Goal: Information Seeking & Learning: Find specific page/section

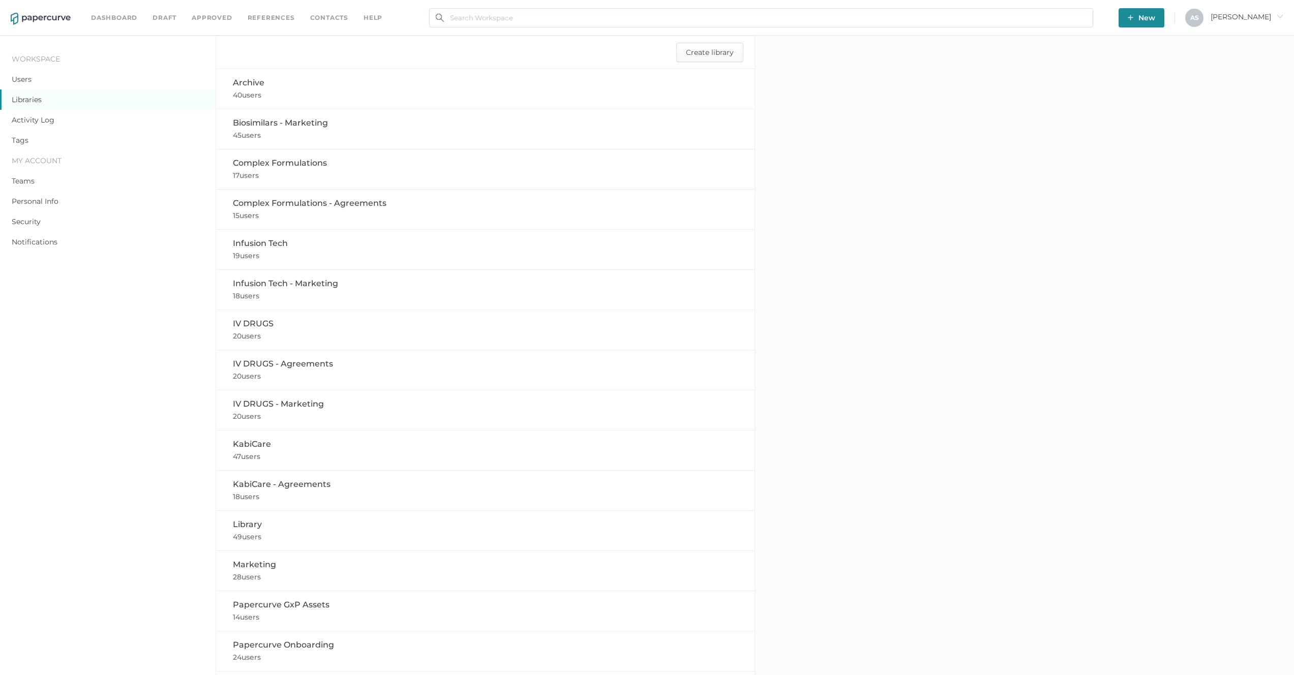
click at [209, 20] on link "Approved" at bounding box center [212, 17] width 40 height 11
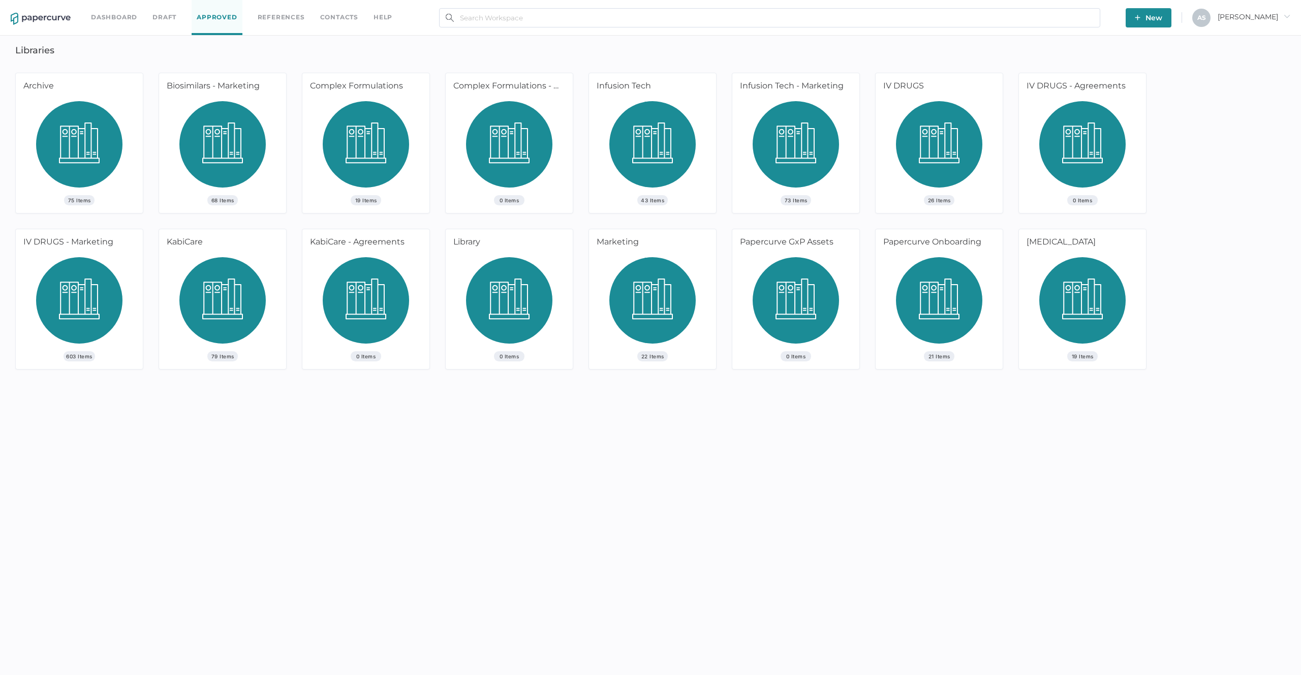
click at [78, 334] on img at bounding box center [79, 304] width 86 height 94
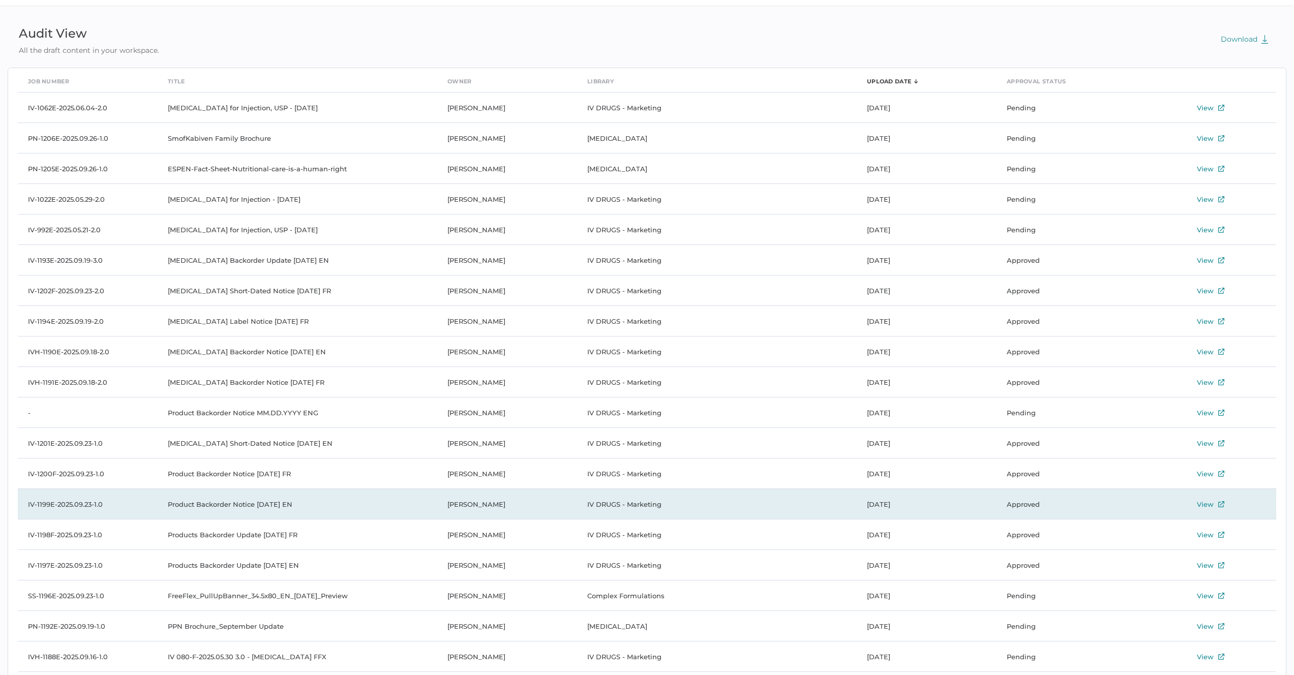
scroll to position [57, 0]
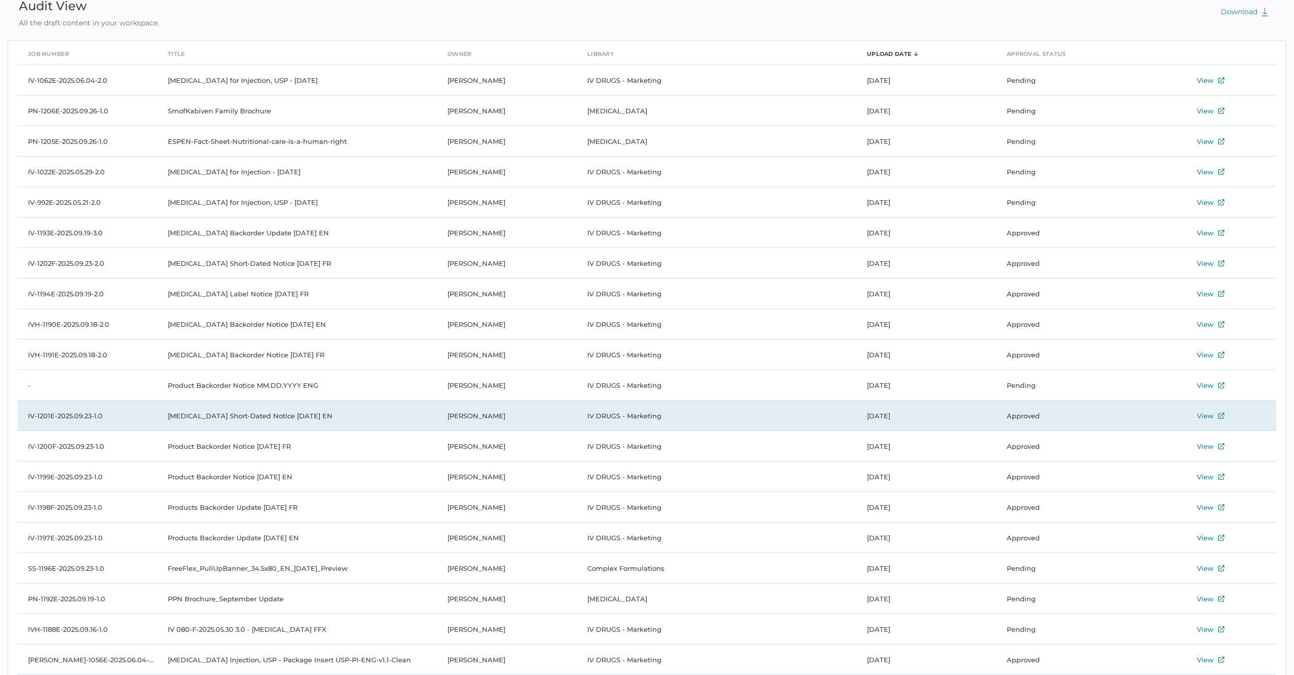
click at [1213, 417] on div "View" at bounding box center [1210, 416] width 128 height 12
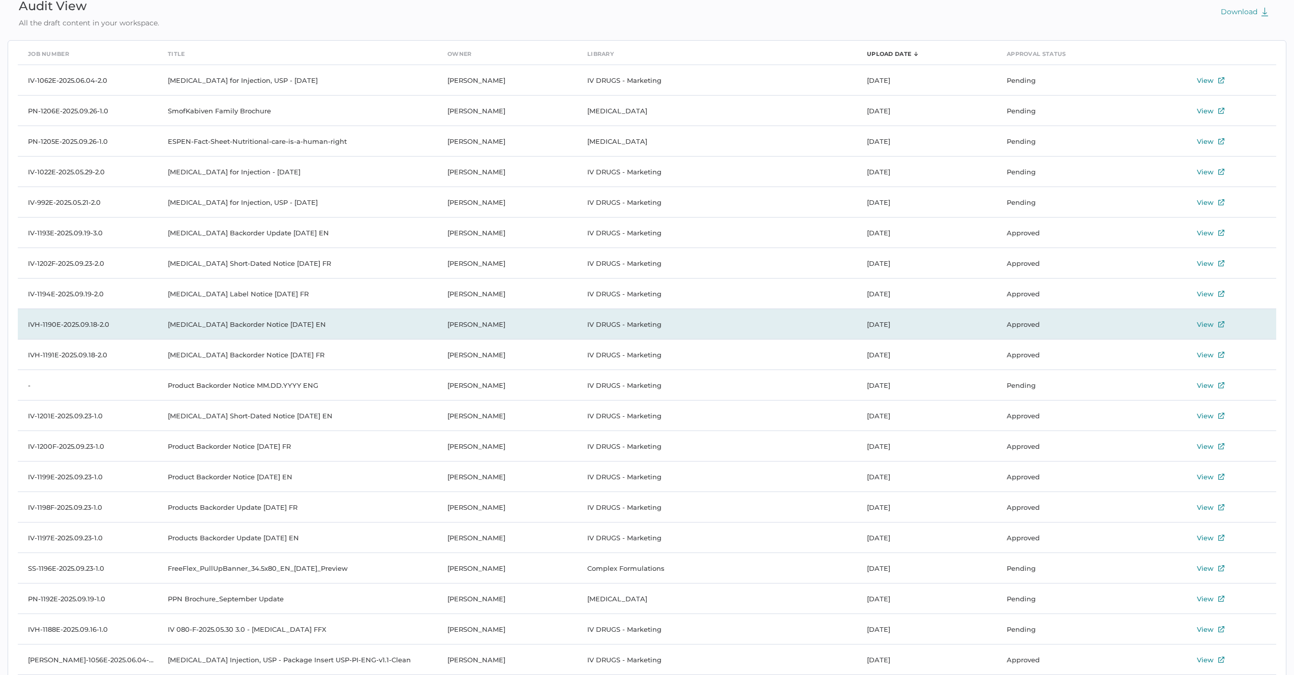
click at [1097, 331] on td "Approved" at bounding box center [1066, 324] width 140 height 30
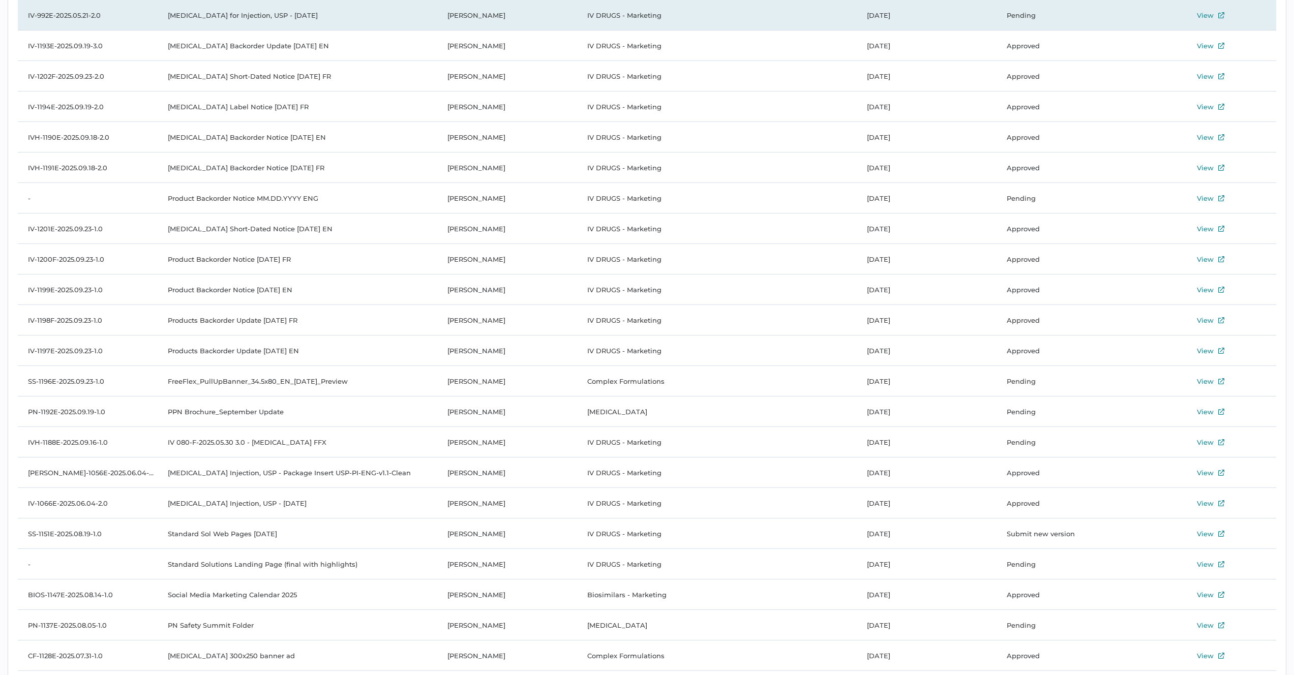
scroll to position [275, 0]
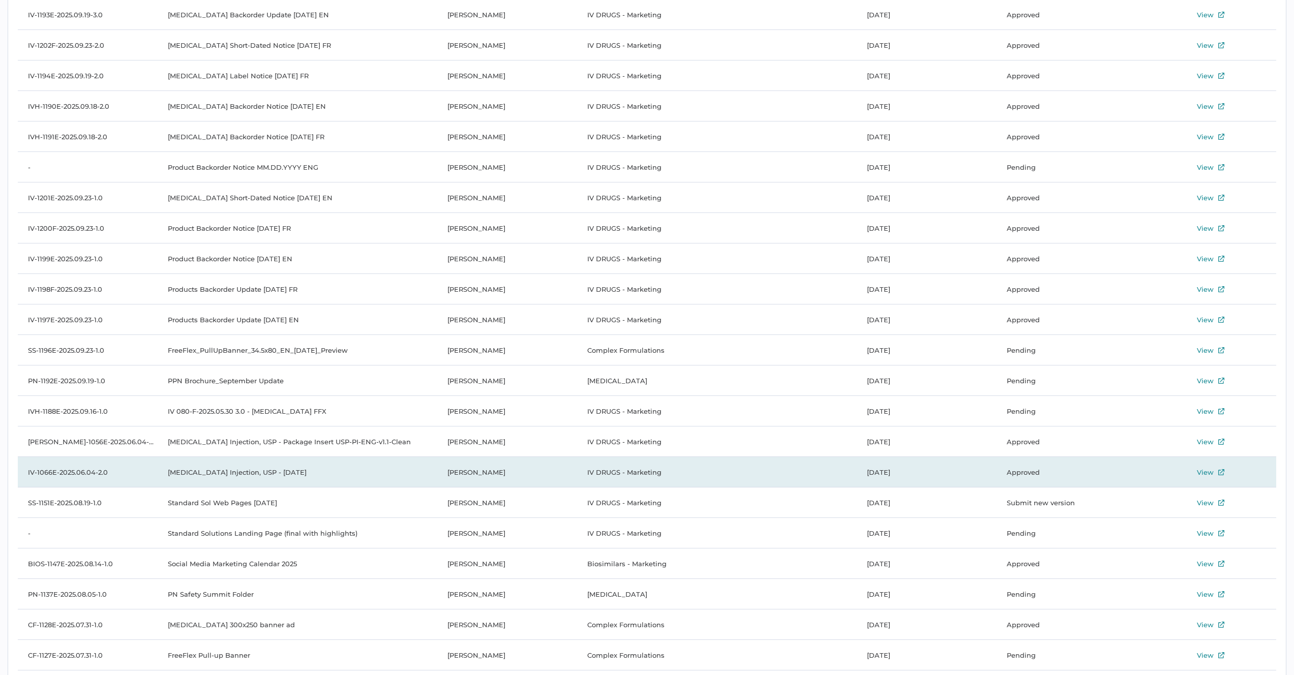
click at [1203, 470] on div "View" at bounding box center [1205, 472] width 17 height 12
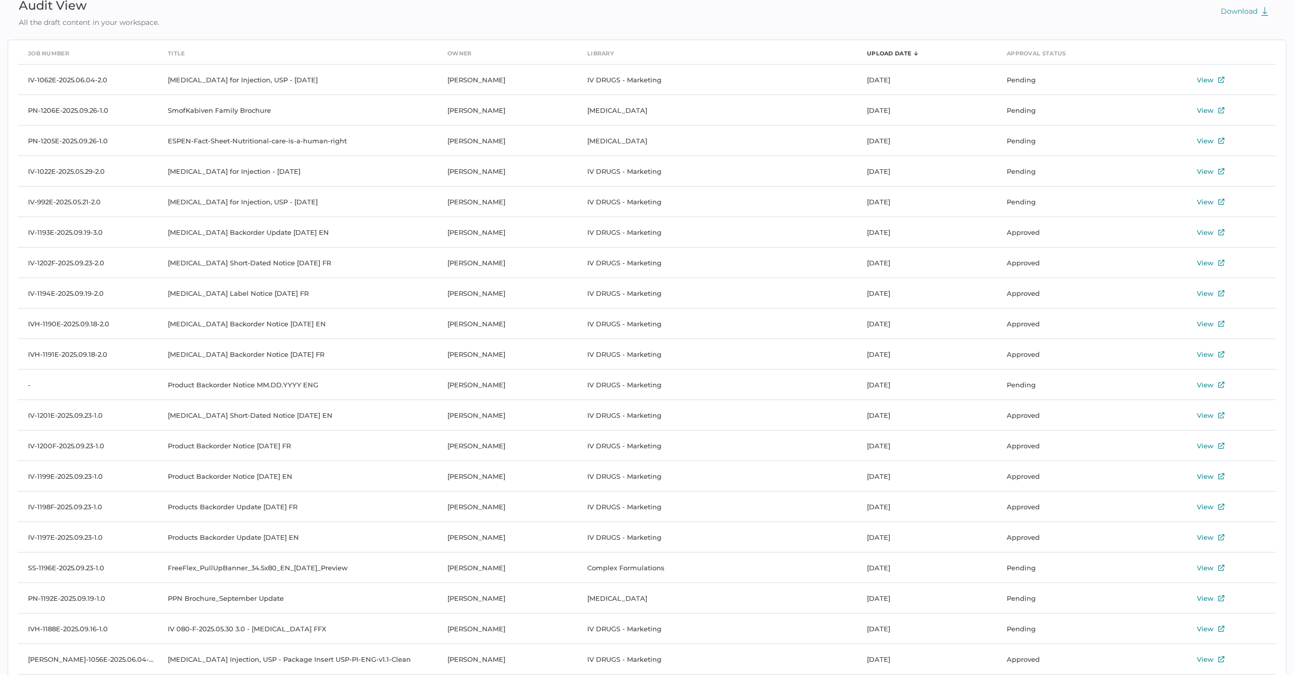
scroll to position [0, 0]
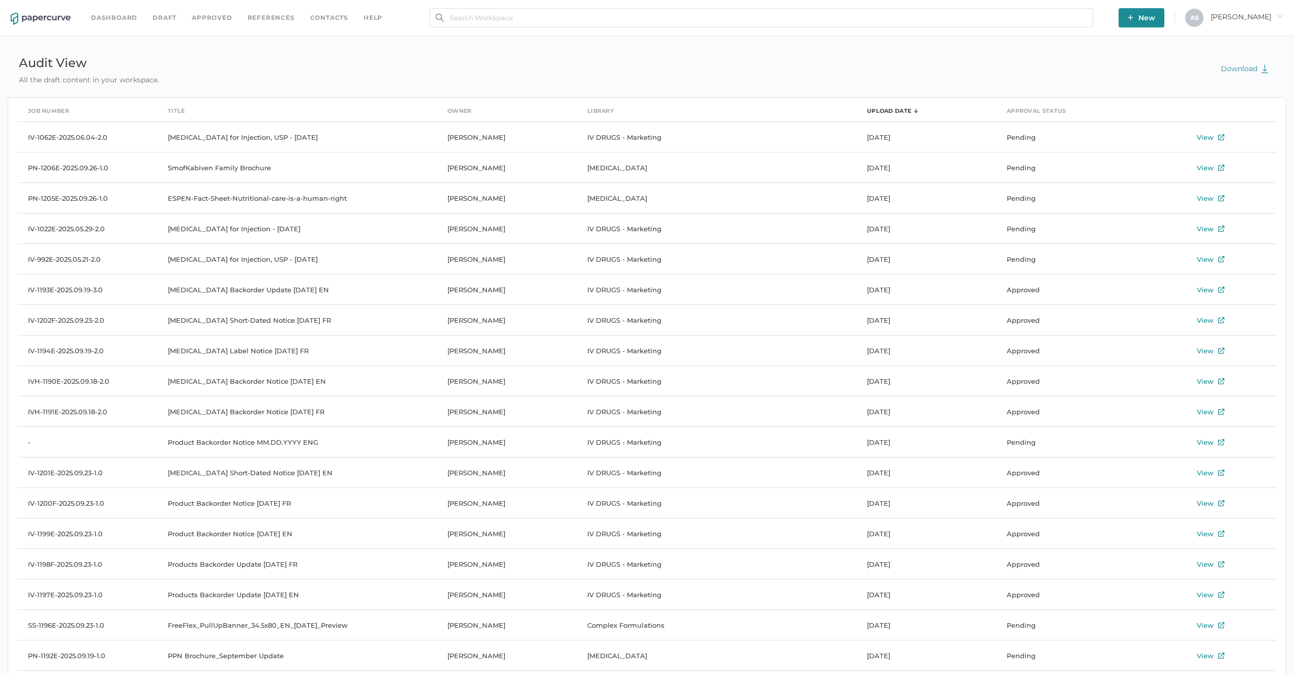
click at [986, 85] on div "Audit View All the draft content in your workspace. Download" at bounding box center [647, 69] width 1278 height 34
click at [944, 73] on div "Audit View All the draft content in your workspace. Download" at bounding box center [647, 69] width 1278 height 34
click at [975, 81] on div "Audit View All the draft content in your workspace. Download" at bounding box center [647, 69] width 1278 height 34
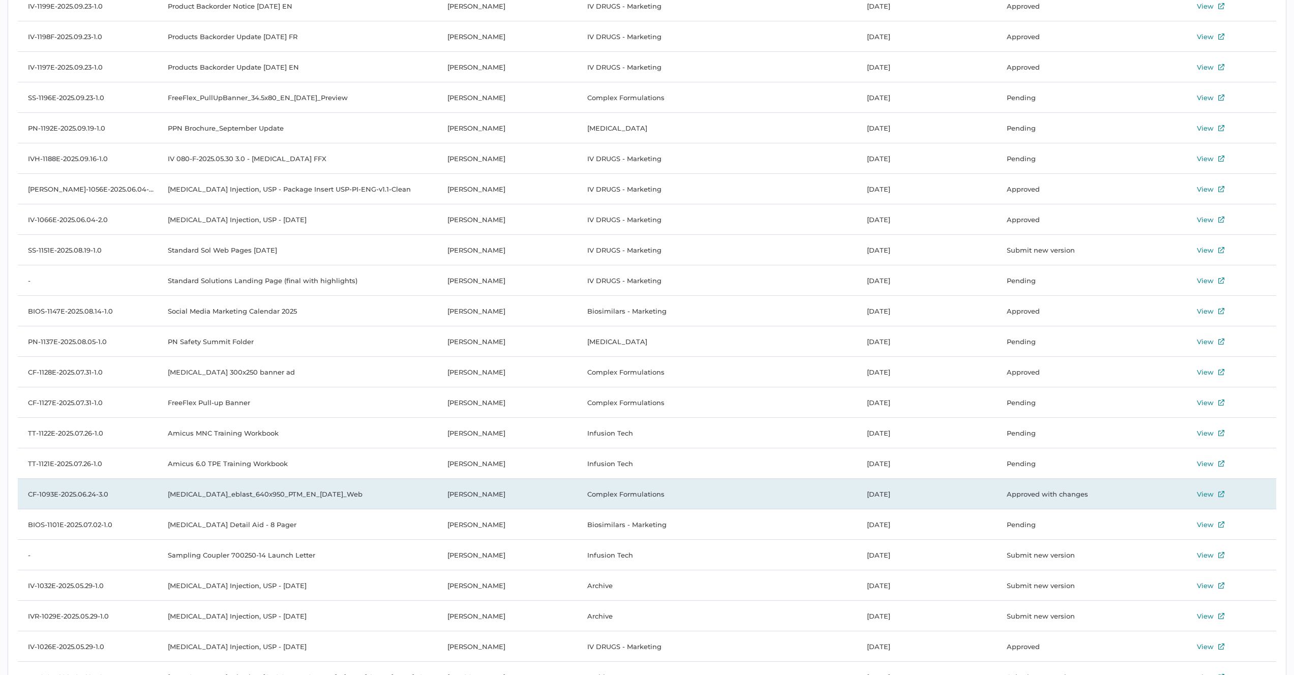
scroll to position [586, 0]
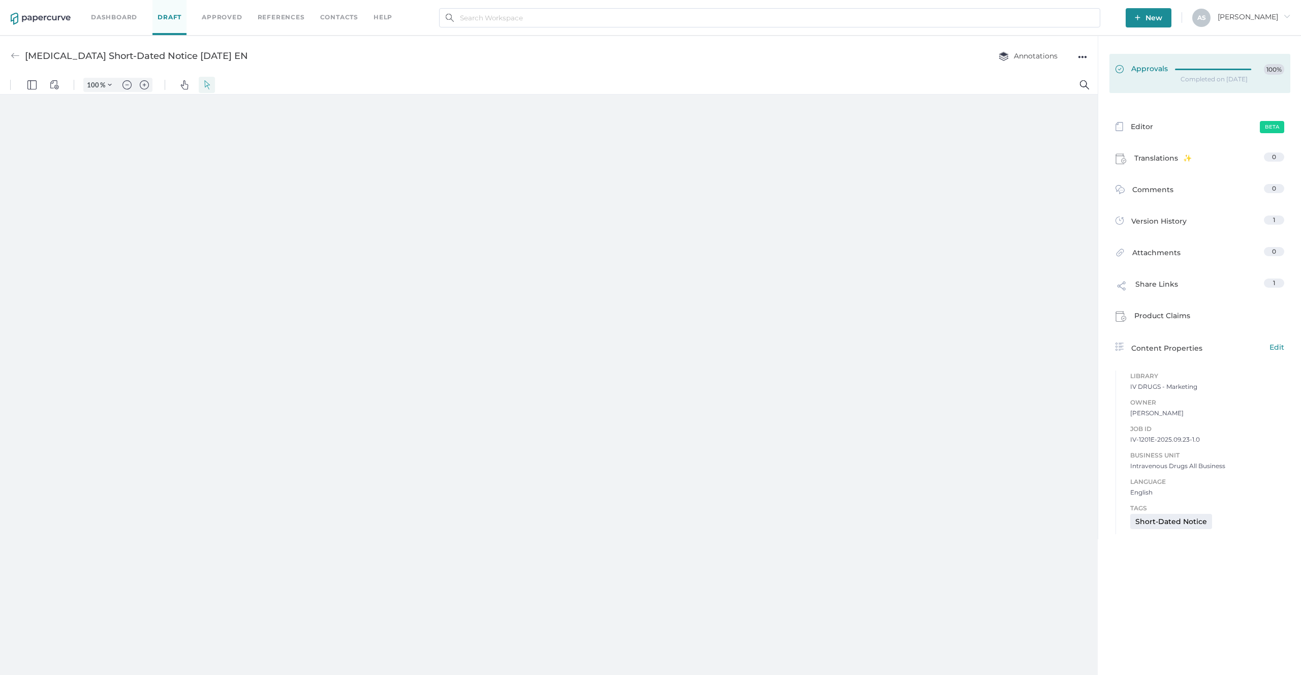
type input "181"
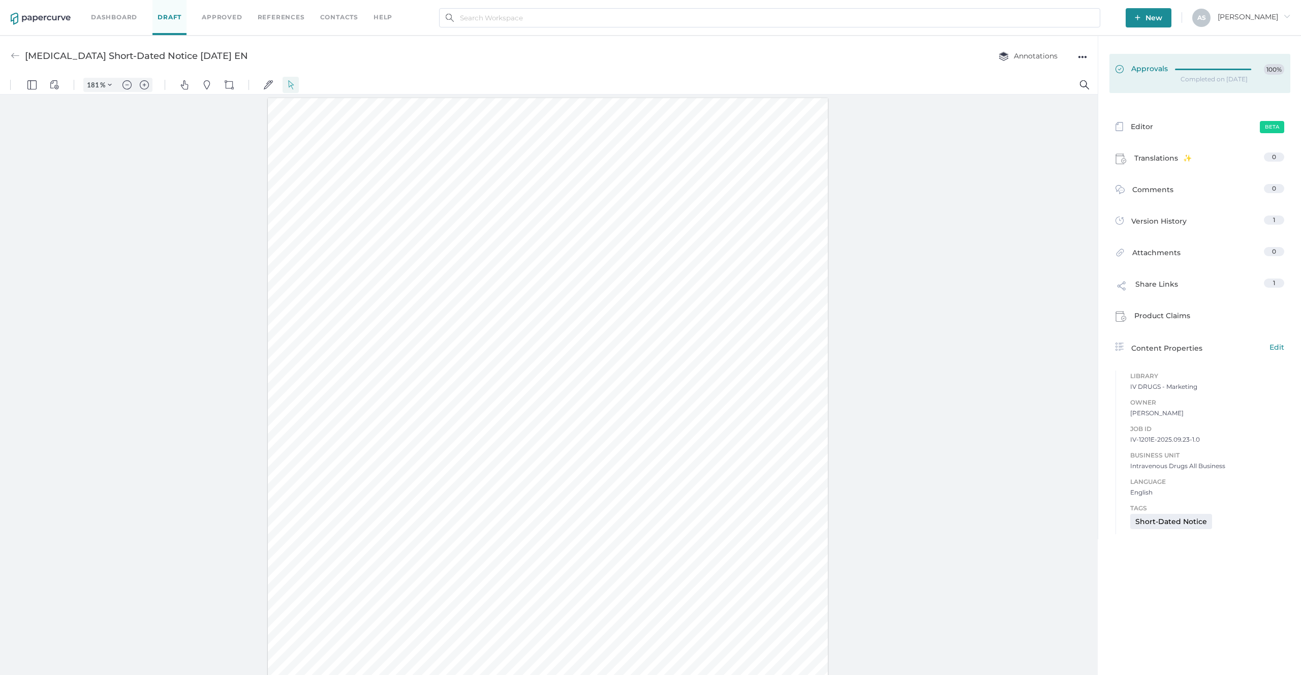
scroll to position [1, 0]
click at [1214, 74] on div at bounding box center [1216, 69] width 82 height 11
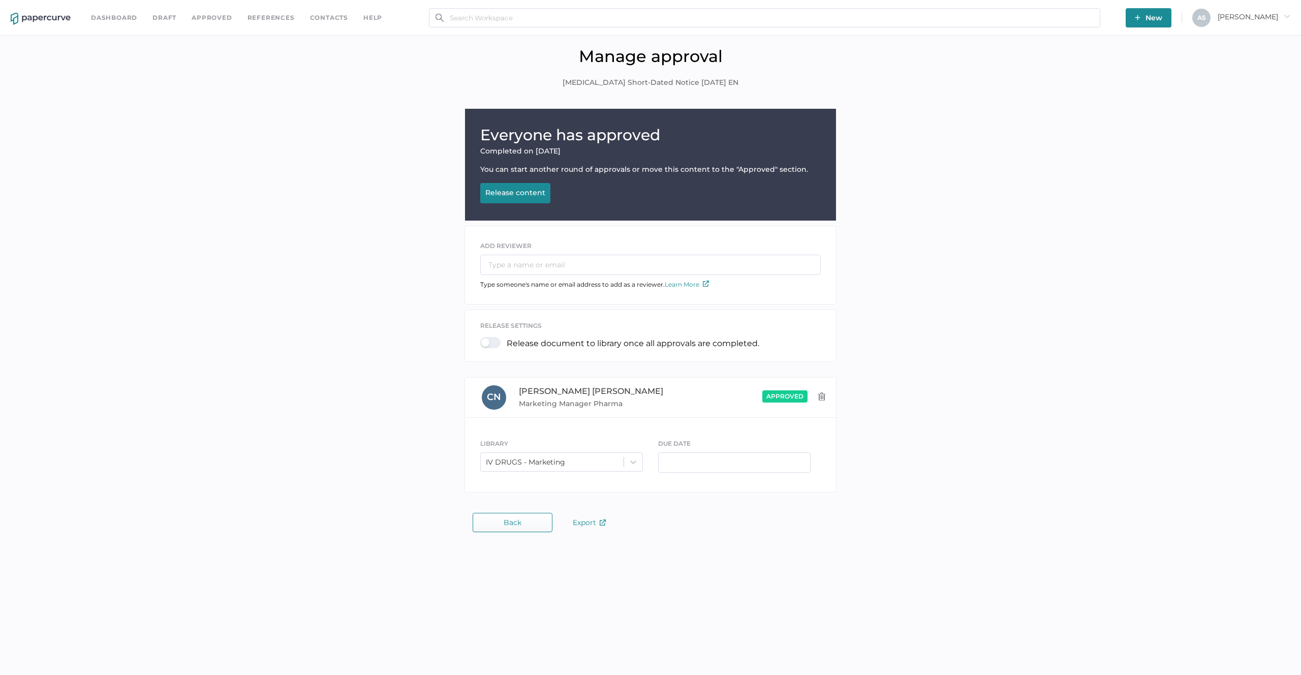
click at [1172, 182] on div "Everyone has approved Completed on Sep 23, 2025 You can start another round of …" at bounding box center [651, 303] width 1286 height 389
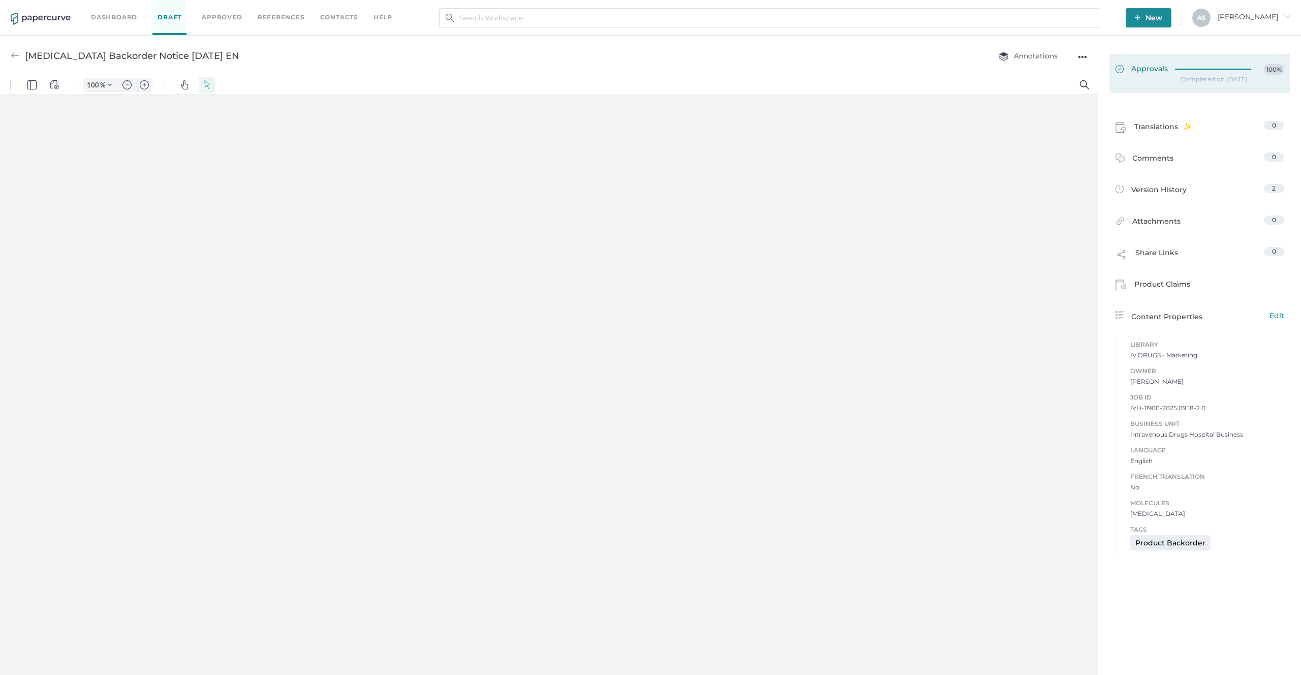
type input "181"
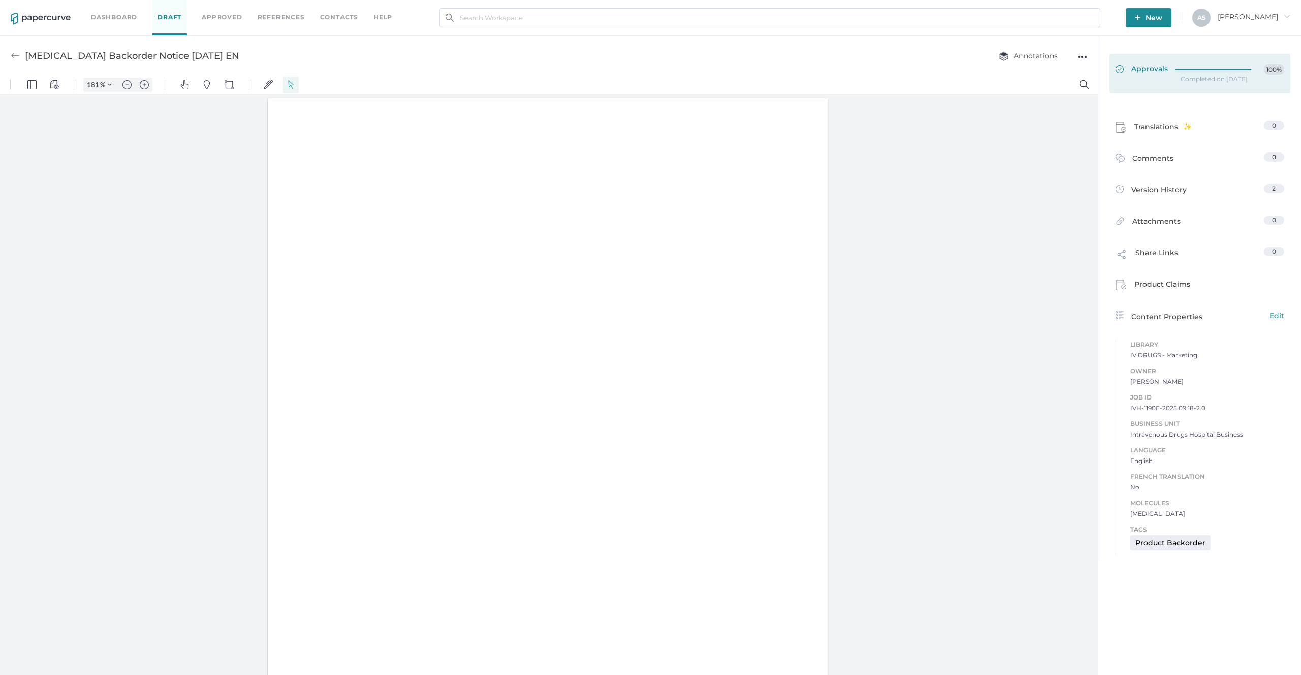
scroll to position [1, 0]
click at [1179, 70] on div at bounding box center [1216, 68] width 82 height 8
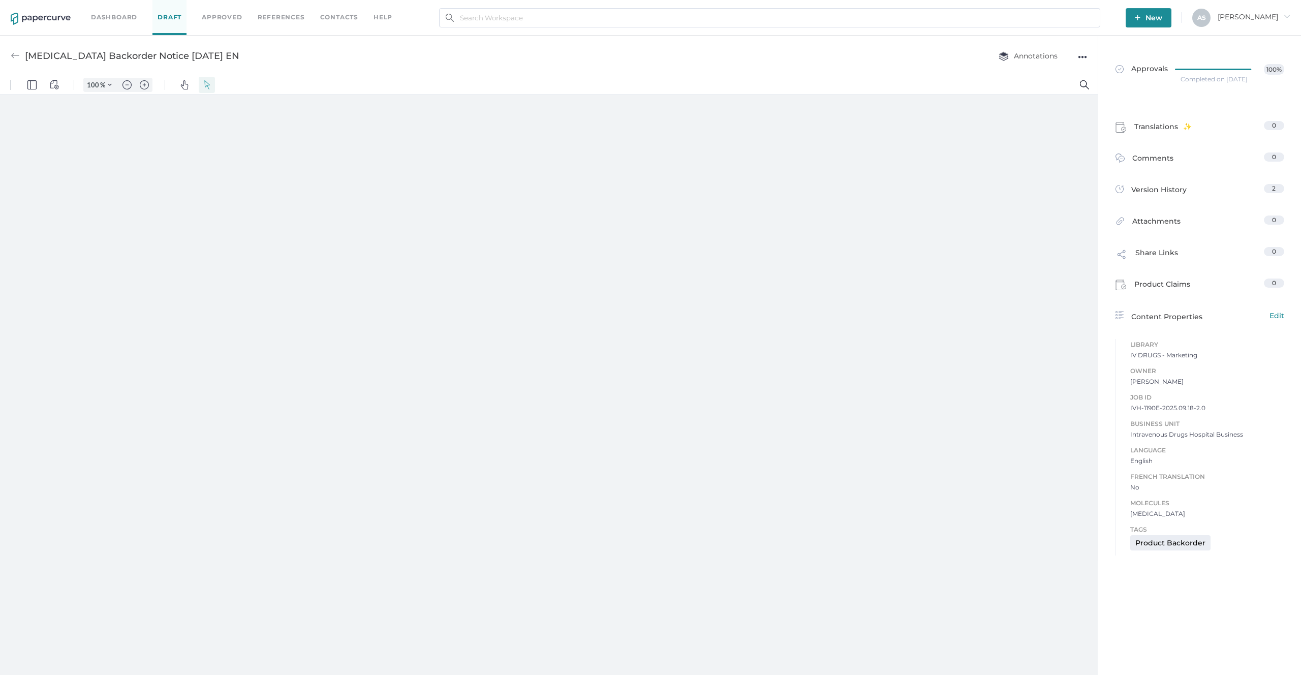
type input "181"
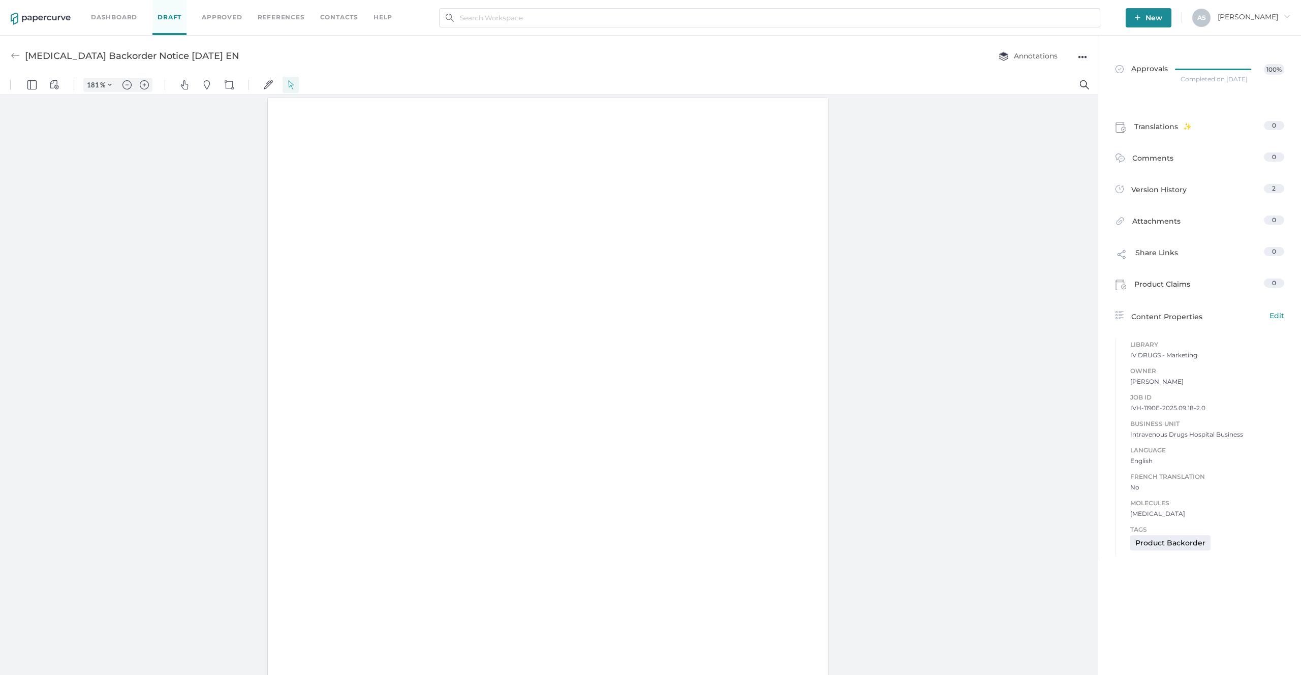
scroll to position [1, 0]
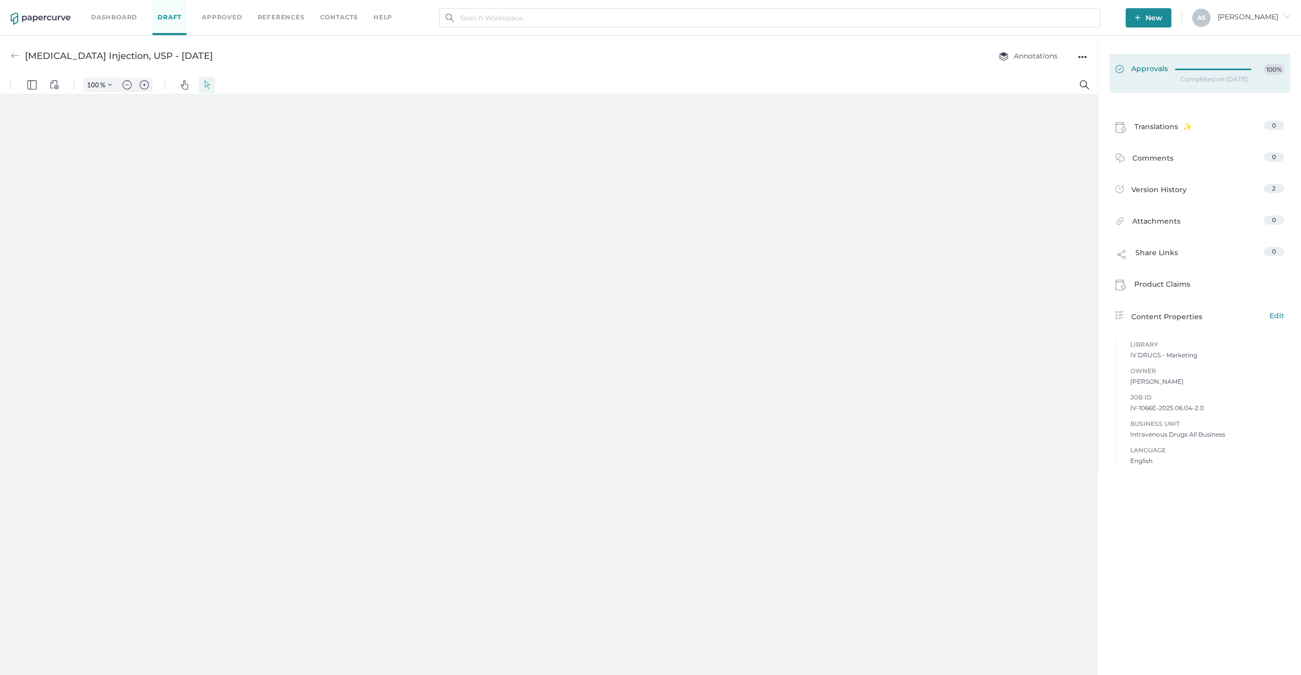
type input "181"
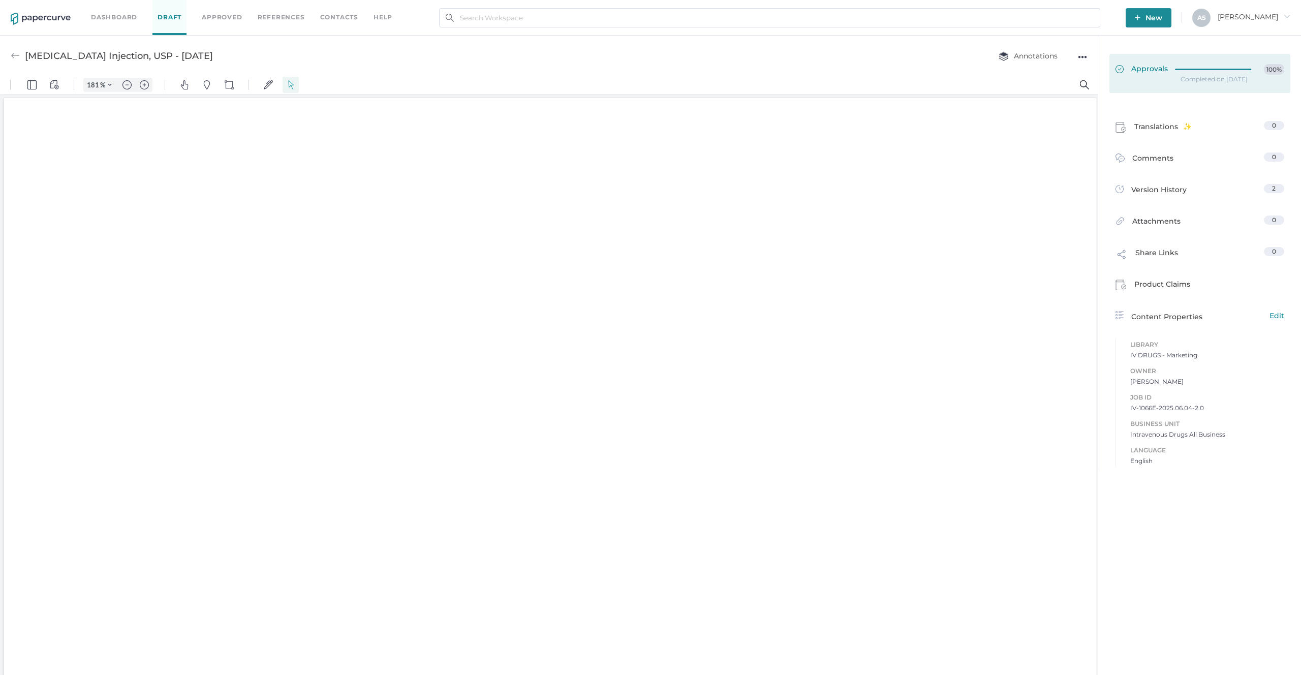
scroll to position [3, 0]
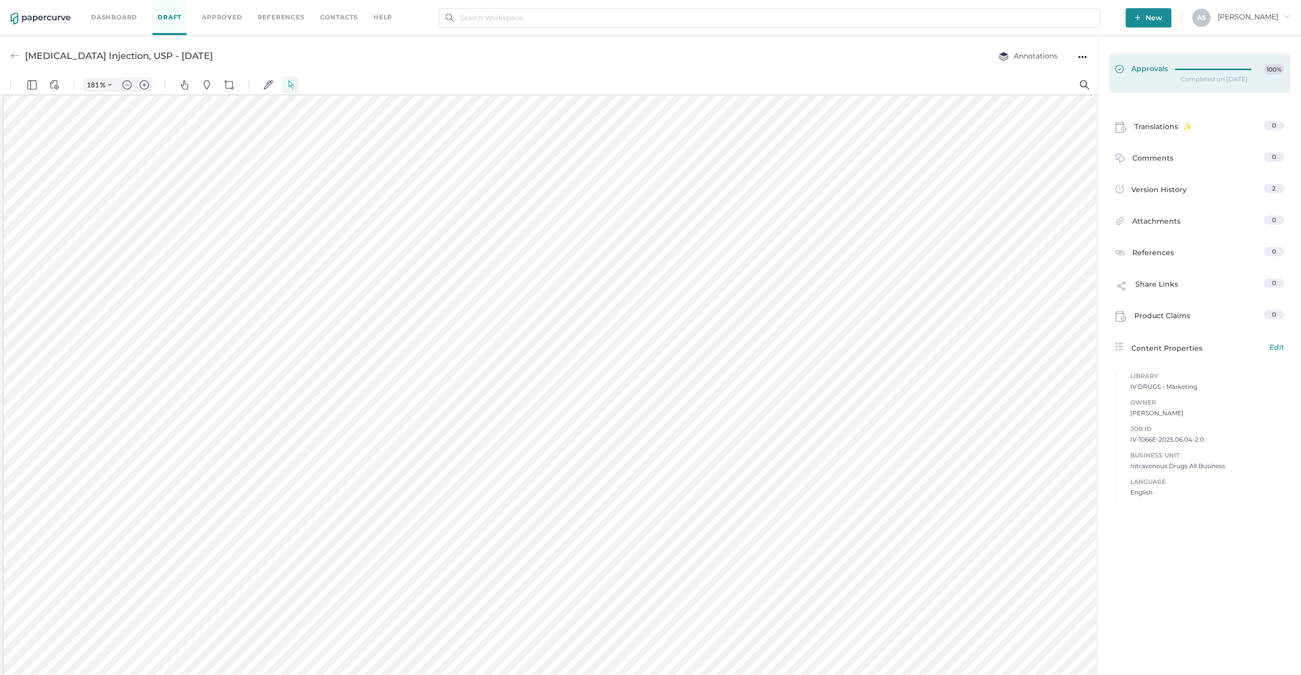
click at [1160, 70] on span "Approvals" at bounding box center [1142, 69] width 52 height 11
type input "181"
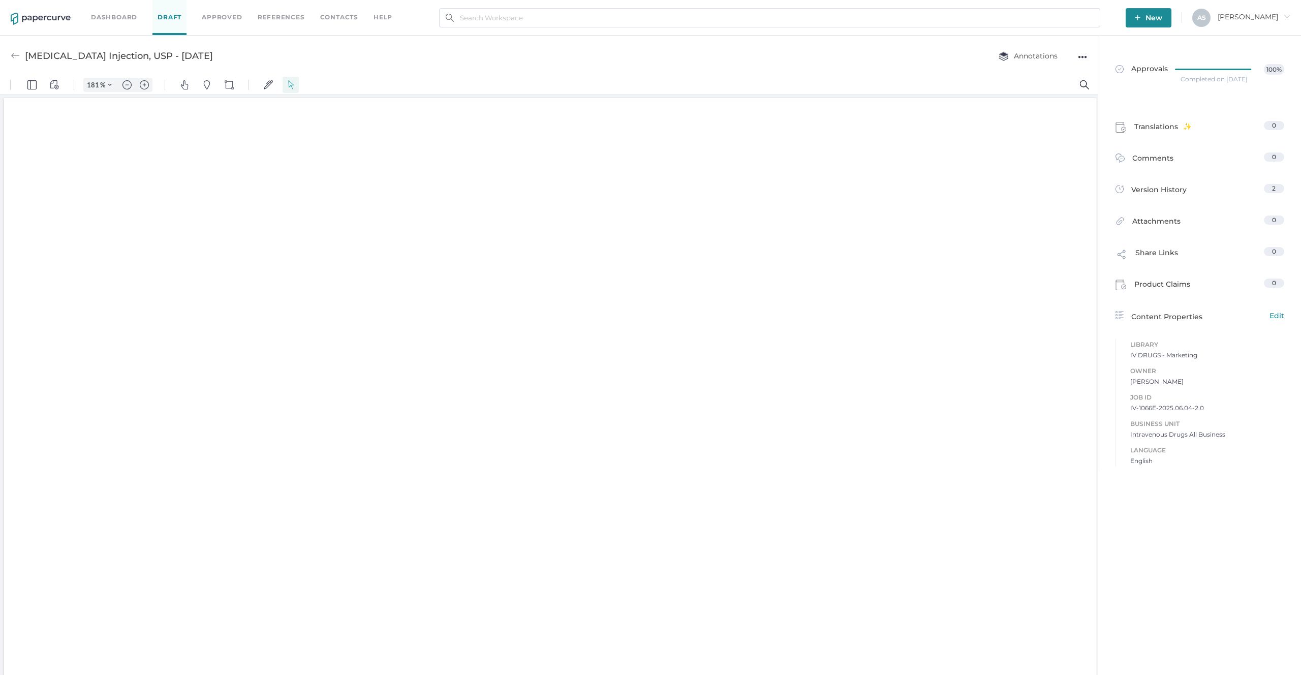
scroll to position [3, 0]
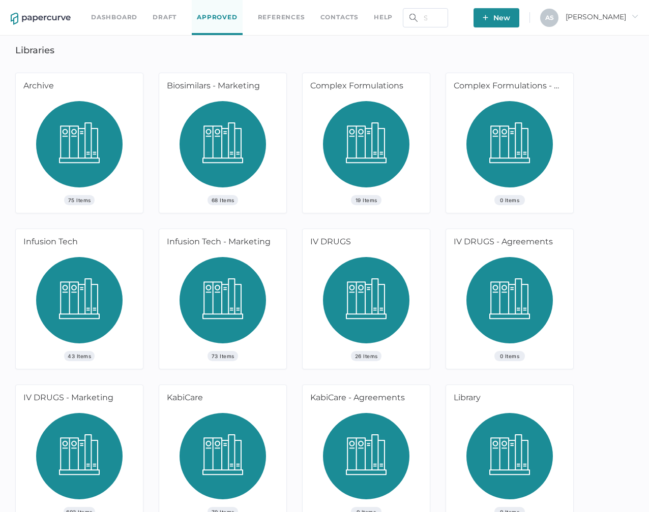
click at [141, 52] on div "Dashboard Draft Approved References Contacts help New A S Antonio arrow_right L…" at bounding box center [324, 344] width 649 height 689
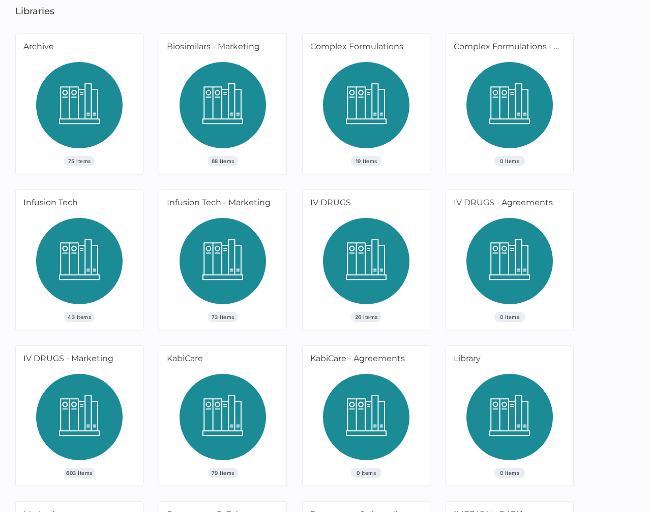
scroll to position [41, 0]
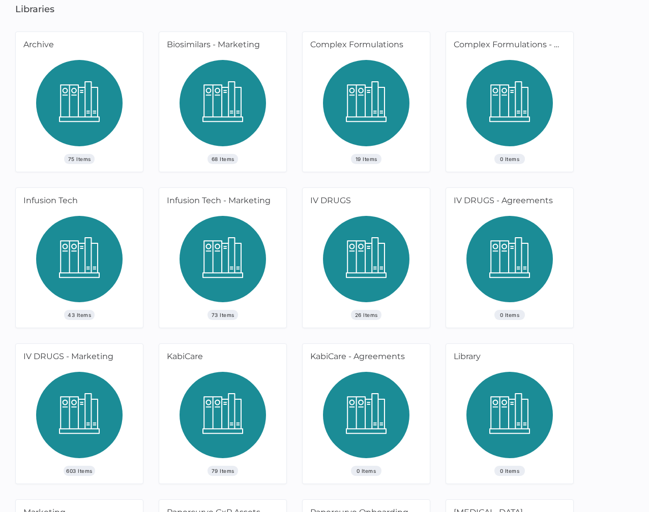
click at [72, 404] on img at bounding box center [79, 419] width 86 height 94
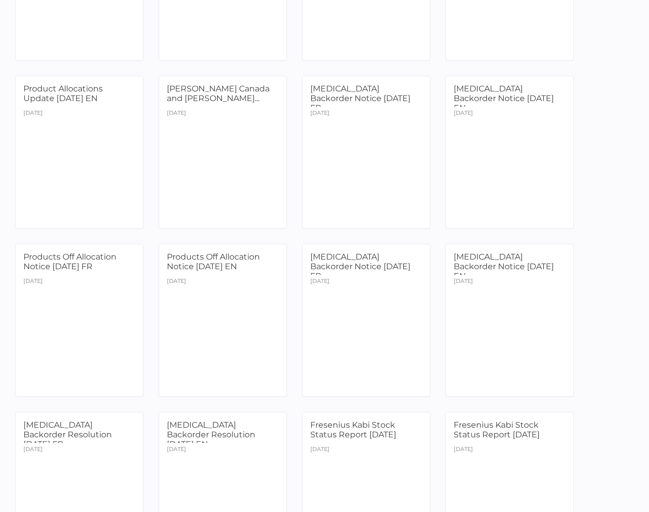
scroll to position [4910, 0]
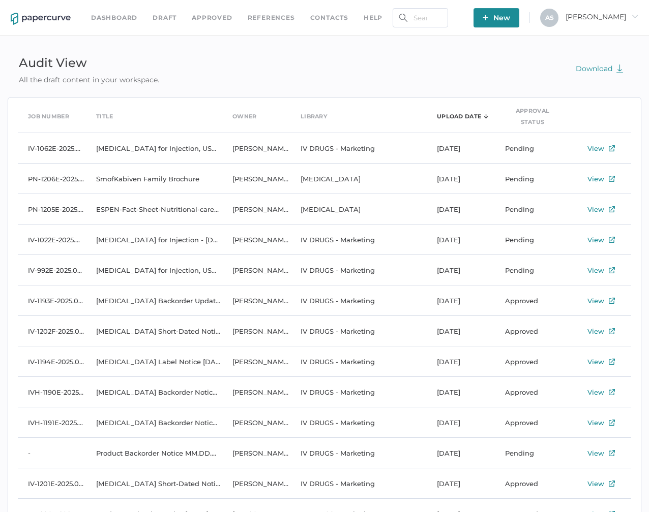
click at [358, 74] on div "Audit View All the draft content in your workspace. Download" at bounding box center [324, 69] width 633 height 34
click at [396, 67] on div "Audit View All the draft content in your workspace. Download" at bounding box center [324, 69] width 633 height 34
click at [373, 58] on div "Audit View All the draft content in your workspace. Download" at bounding box center [324, 69] width 633 height 34
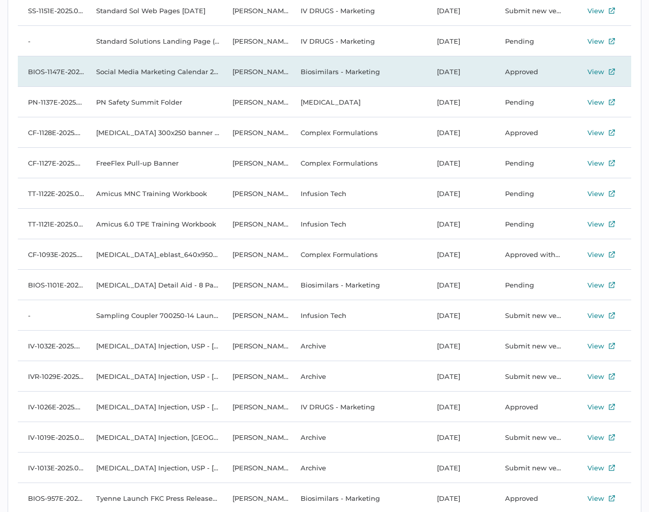
scroll to position [777, 0]
click at [594, 72] on div "View" at bounding box center [595, 73] width 17 height 12
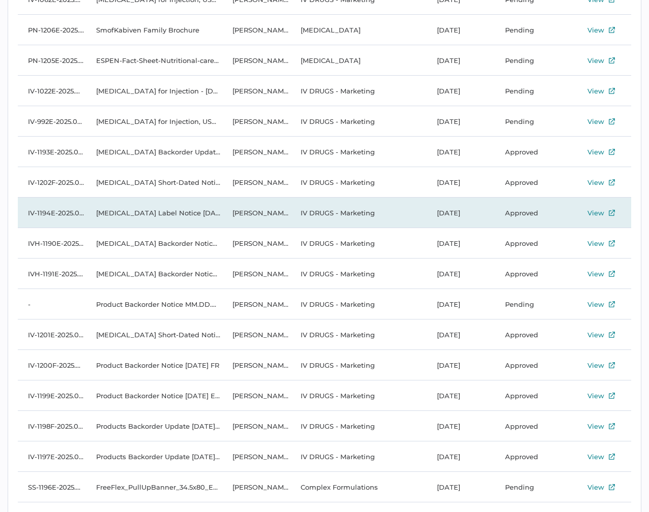
scroll to position [0, 0]
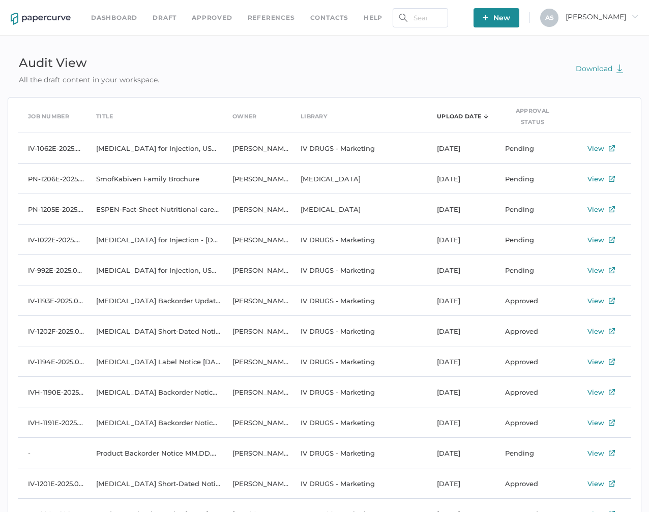
click at [334, 53] on div "Audit View All the draft content in your workspace. Download" at bounding box center [324, 69] width 633 height 34
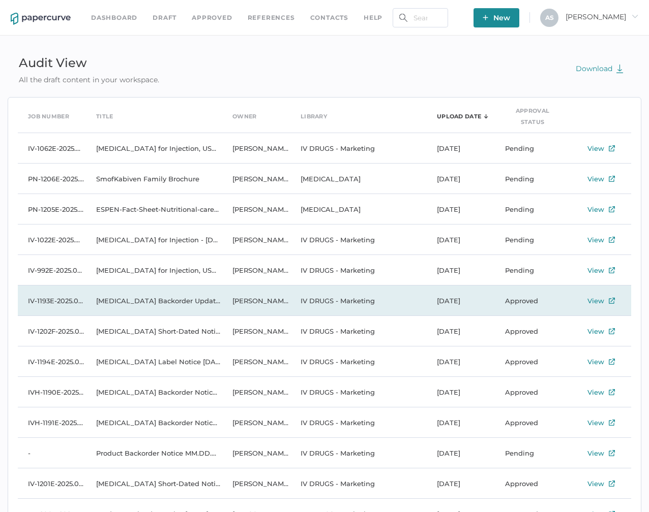
click at [605, 302] on div "View" at bounding box center [601, 301] width 56 height 12
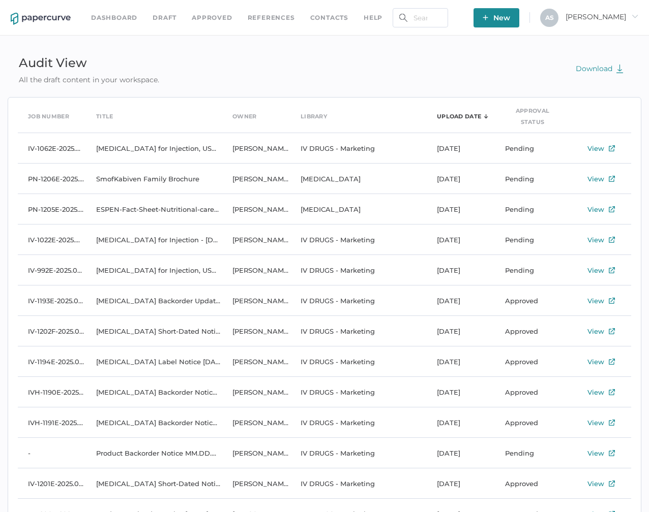
click at [303, 74] on div "Audit View All the draft content in your workspace. Download" at bounding box center [324, 69] width 633 height 34
click at [222, 63] on div "Audit View All the draft content in your workspace. Download" at bounding box center [324, 69] width 633 height 34
click at [232, 68] on div "Audit View All the draft content in your workspace. Download" at bounding box center [324, 69] width 633 height 34
click at [226, 63] on div "Audit View All the draft content in your workspace. Download" at bounding box center [324, 69] width 633 height 34
click at [202, 54] on div "Audit View All the draft content in your workspace. Download" at bounding box center [324, 69] width 633 height 34
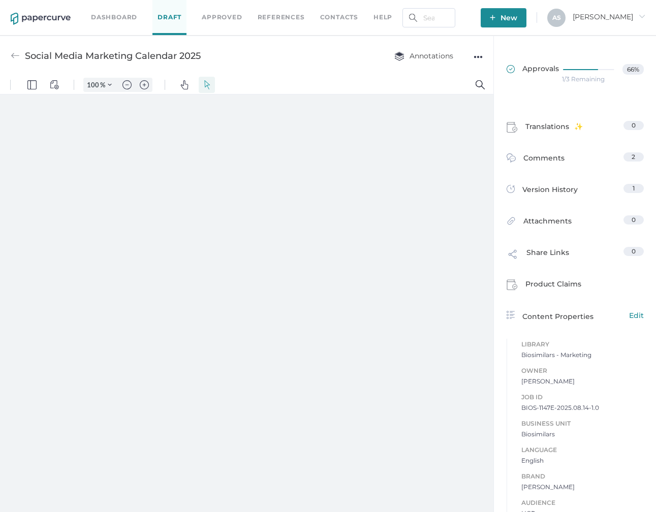
click at [576, 79] on div "1/3 Remaining" at bounding box center [583, 79] width 43 height 0
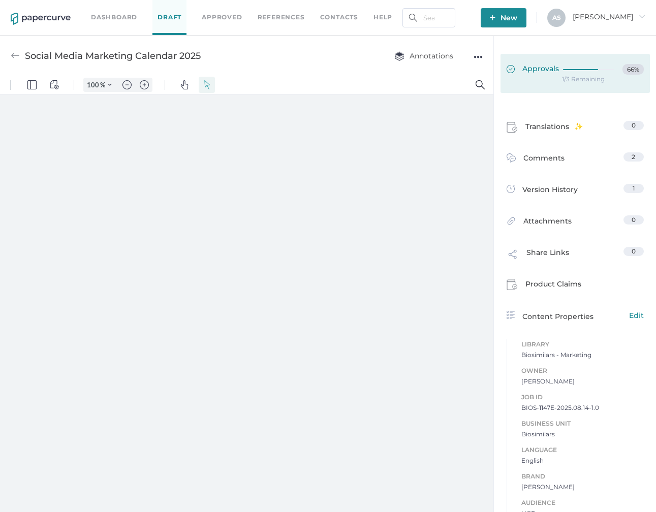
click at [565, 70] on icon at bounding box center [591, 70] width 54 height 0
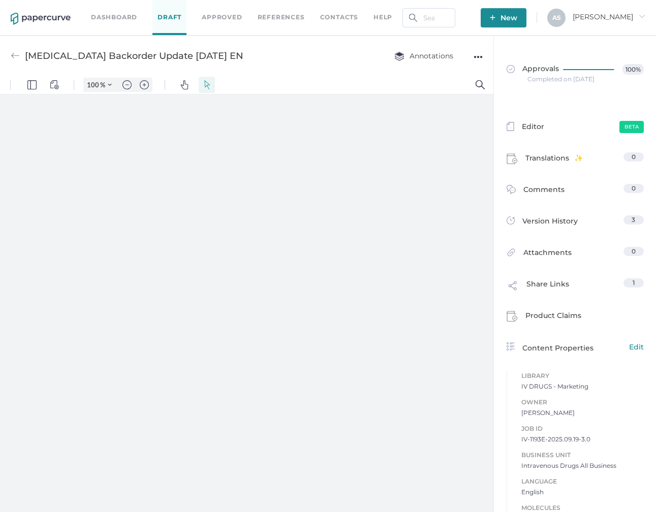
type input "181"
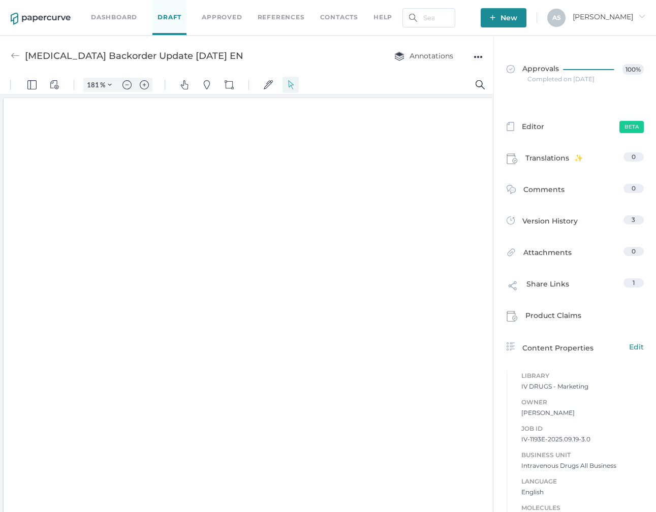
scroll to position [1, 0]
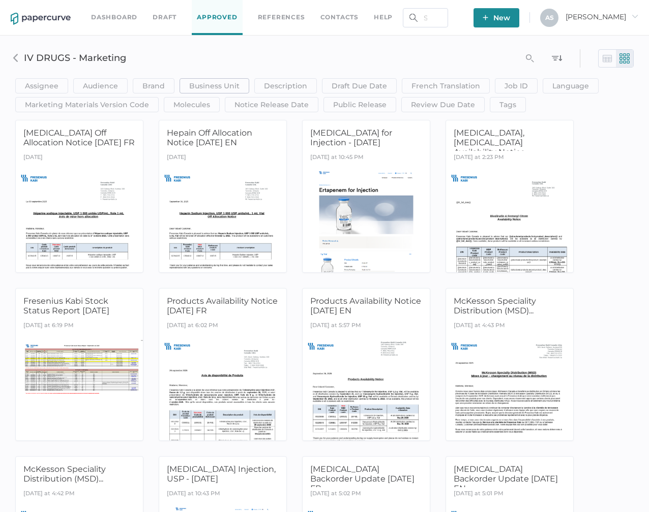
click at [204, 87] on span "Business Unit" at bounding box center [214, 86] width 50 height 14
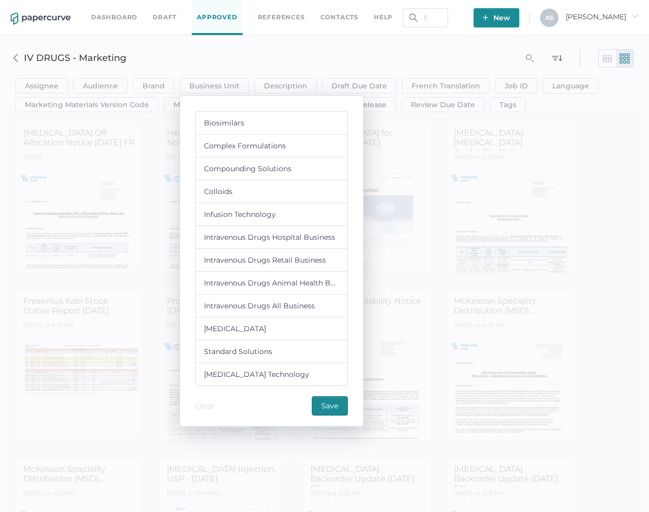
click at [218, 119] on div "Biosimilars" at bounding box center [224, 123] width 40 height 13
click at [324, 413] on span "Save" at bounding box center [329, 406] width 17 height 18
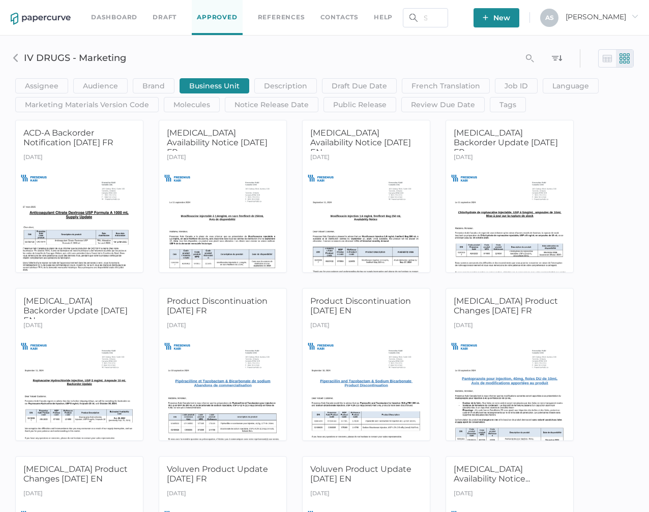
click at [220, 85] on span "Business Unit" at bounding box center [214, 86] width 50 height 14
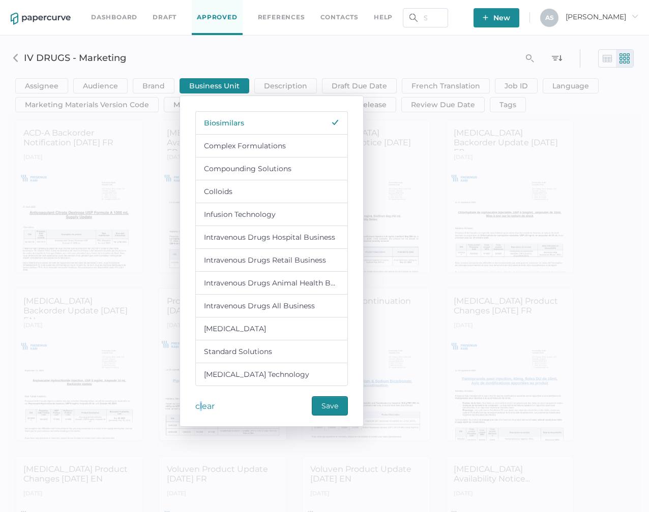
click at [199, 406] on div "clear" at bounding box center [207, 406] width 24 height 20
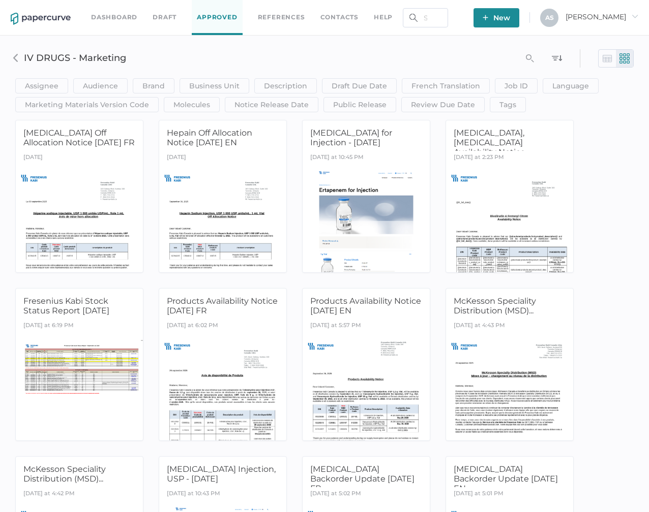
click at [604, 64] on div at bounding box center [606, 58] width 17 height 17
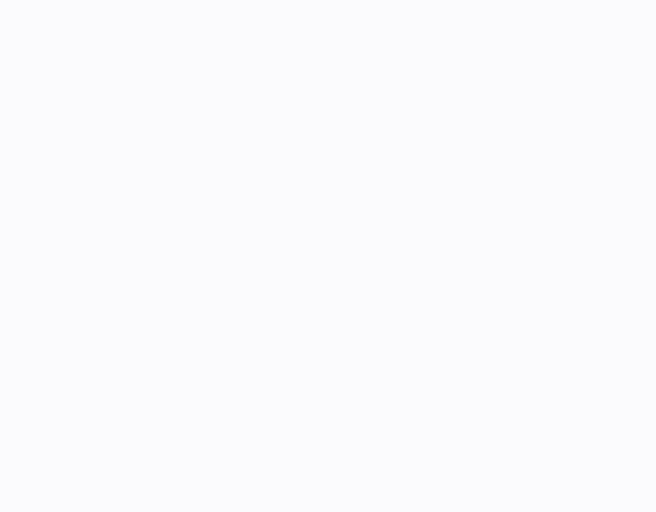
click at [294, 212] on body at bounding box center [328, 256] width 656 height 512
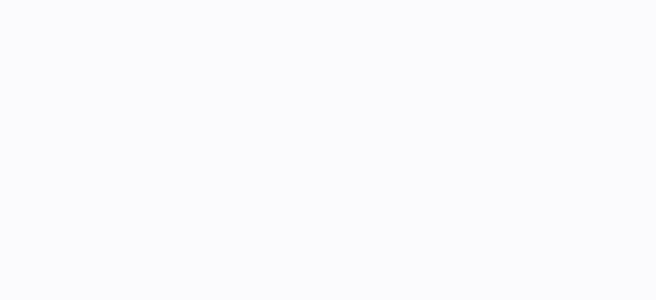
click at [147, 43] on body at bounding box center [328, 150] width 656 height 300
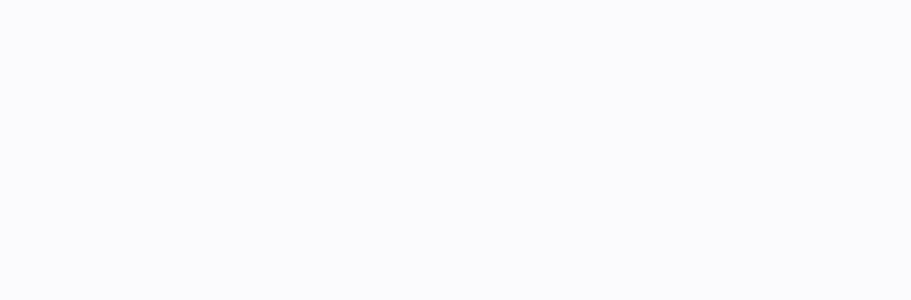
click at [293, 109] on body at bounding box center [455, 150] width 911 height 300
click at [157, 218] on body at bounding box center [455, 150] width 911 height 300
click at [262, 222] on body at bounding box center [455, 150] width 911 height 300
click at [387, 165] on body at bounding box center [455, 150] width 911 height 300
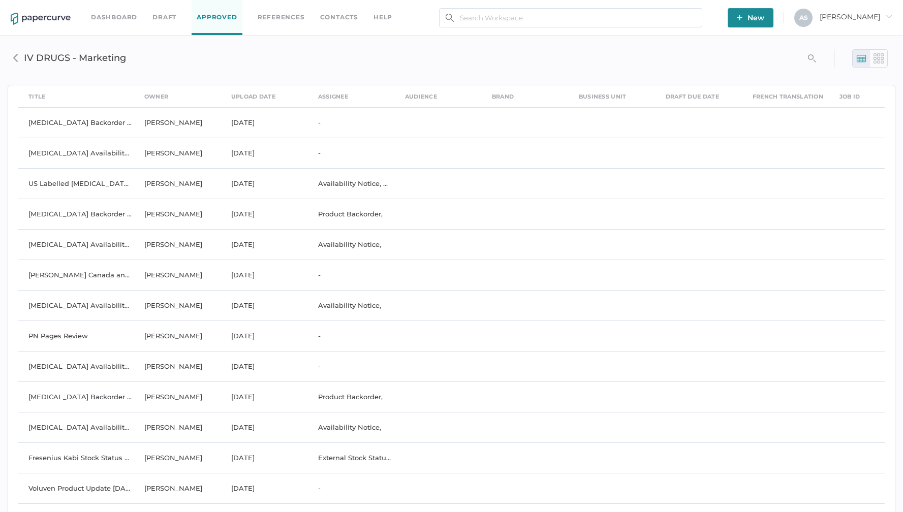
click at [301, 59] on h3 "IV DRUGS - Marketing" at bounding box center [323, 57] width 599 height 11
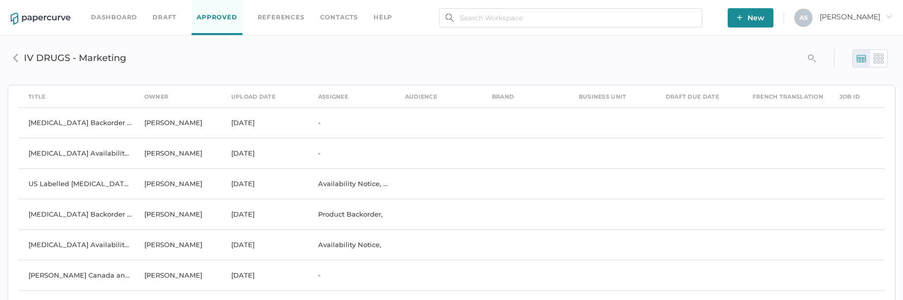
click at [428, 65] on div "search_left IV DRUGS - Marketing" at bounding box center [452, 59] width 888 height 32
click at [428, 58] on h3 "IV DRUGS - Marketing" at bounding box center [323, 57] width 599 height 11
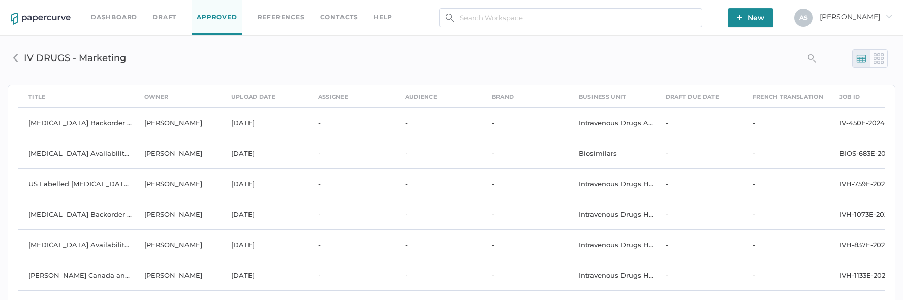
click at [453, 66] on div "search_left IV DRUGS - Marketing" at bounding box center [452, 59] width 888 height 32
click at [886, 63] on div at bounding box center [878, 58] width 17 height 17
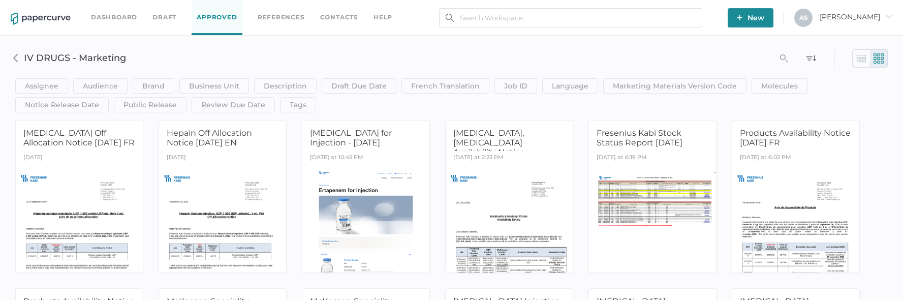
click at [861, 60] on img at bounding box center [861, 58] width 10 height 10
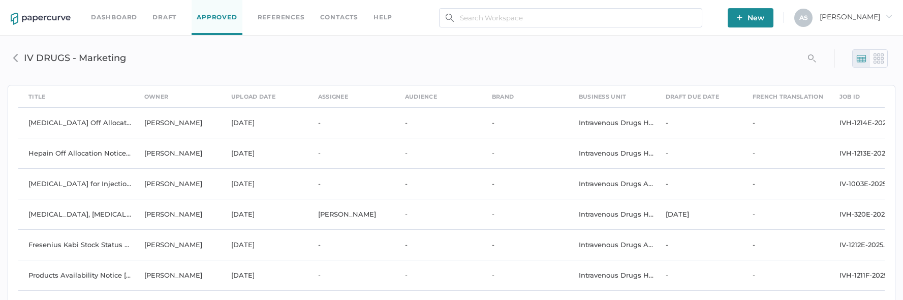
click at [809, 57] on icon "search_left" at bounding box center [812, 58] width 8 height 8
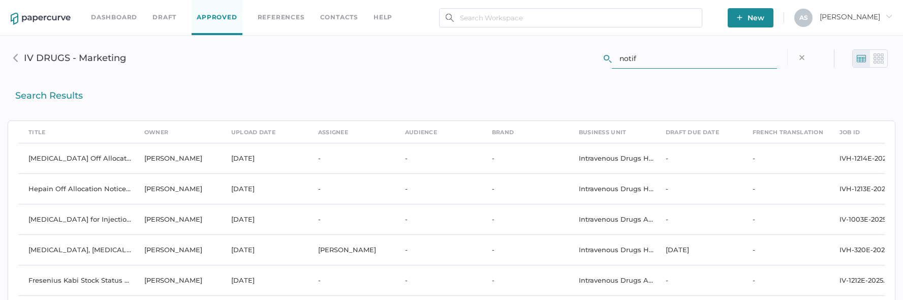
click at [664, 58] on input "notif" at bounding box center [694, 58] width 165 height 19
type input "notific"
click at [803, 56] on div "×" at bounding box center [801, 57] width 29 height 17
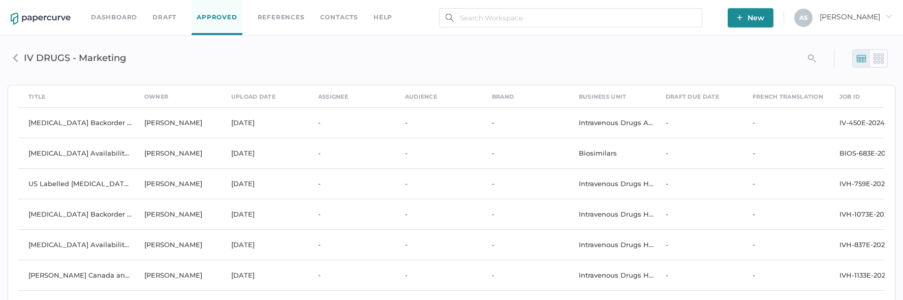
click at [882, 57] on img at bounding box center [879, 58] width 10 height 10
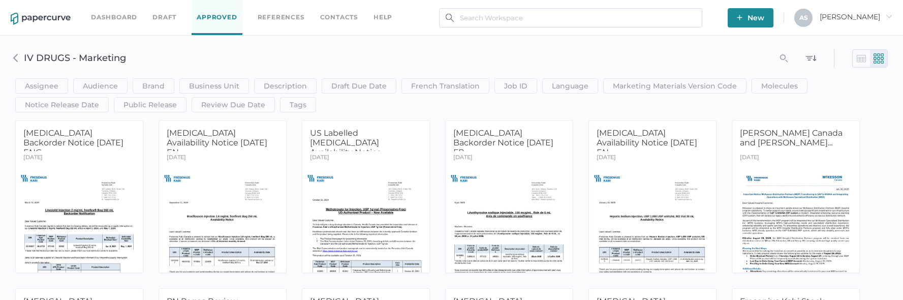
click at [303, 51] on div "Assignee Assignee Contains clear Save Audience HCP Direct to Consumer Patient I…" at bounding box center [452, 77] width 888 height 69
click at [784, 62] on icon "search_left" at bounding box center [784, 58] width 8 height 8
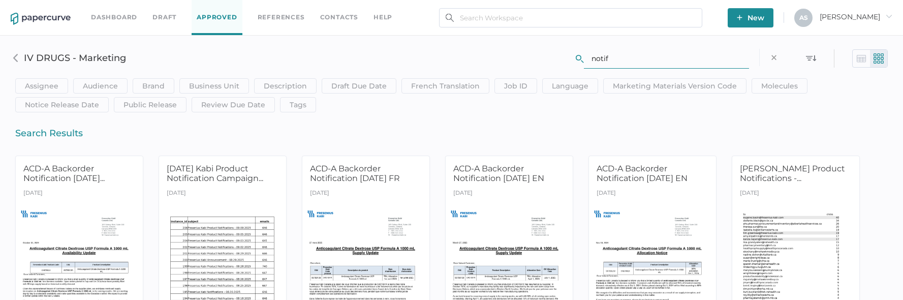
click at [598, 57] on input "notif" at bounding box center [666, 58] width 165 height 19
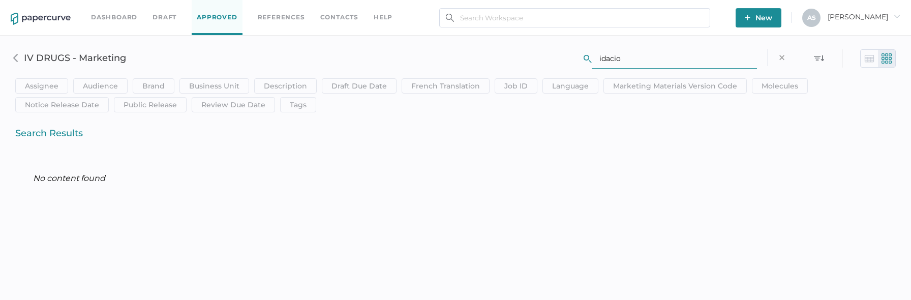
click at [621, 60] on input "idacio" at bounding box center [674, 58] width 165 height 19
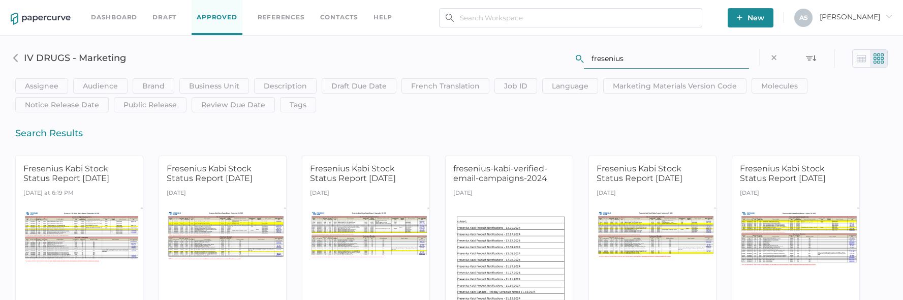
click at [621, 61] on input "fresenius" at bounding box center [666, 58] width 165 height 19
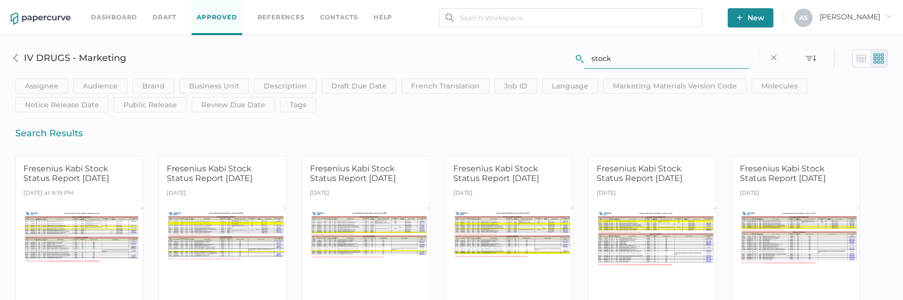
click at [864, 55] on img at bounding box center [861, 58] width 10 height 10
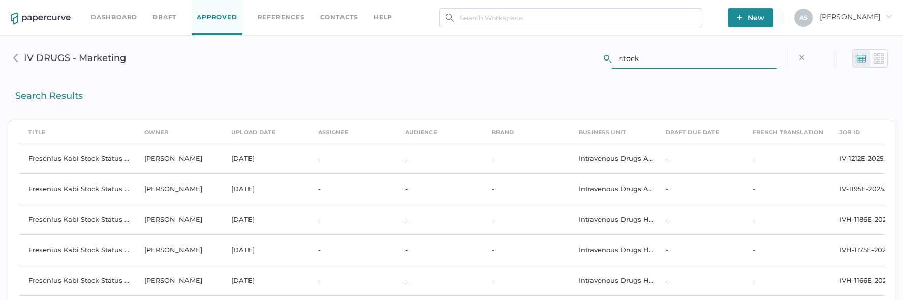
click at [632, 54] on input "stock" at bounding box center [694, 58] width 165 height 19
type input "fresenius"
click at [156, 82] on div "Search Results" at bounding box center [452, 93] width 888 height 36
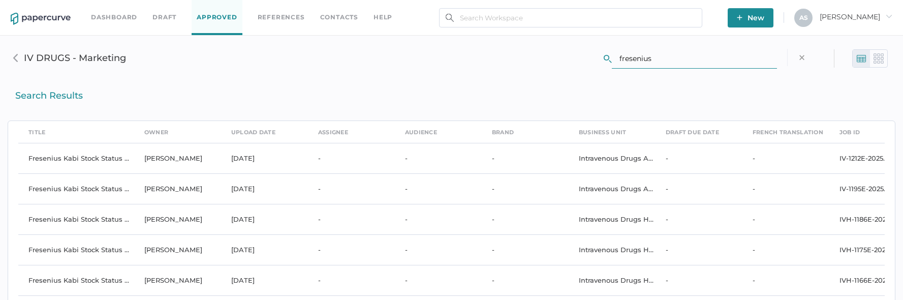
click at [213, 21] on link "Approved" at bounding box center [217, 17] width 50 height 35
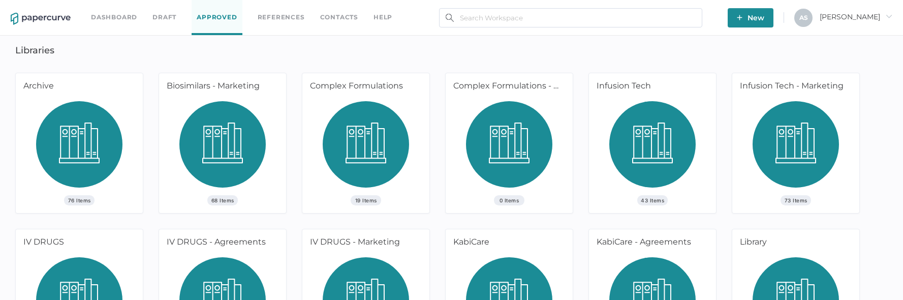
scroll to position [233, 0]
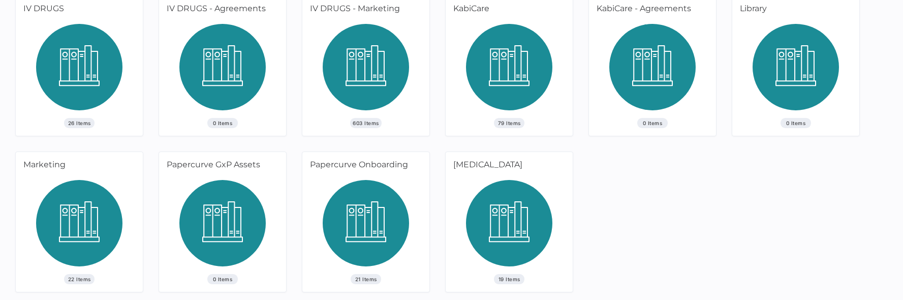
click at [361, 55] on img at bounding box center [366, 71] width 86 height 94
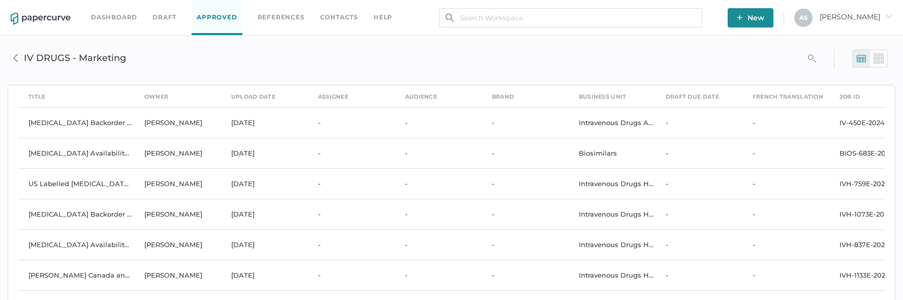
click at [817, 64] on div "search_left" at bounding box center [848, 58] width 80 height 20
click at [814, 58] on icon "search_left" at bounding box center [812, 58] width 8 height 8
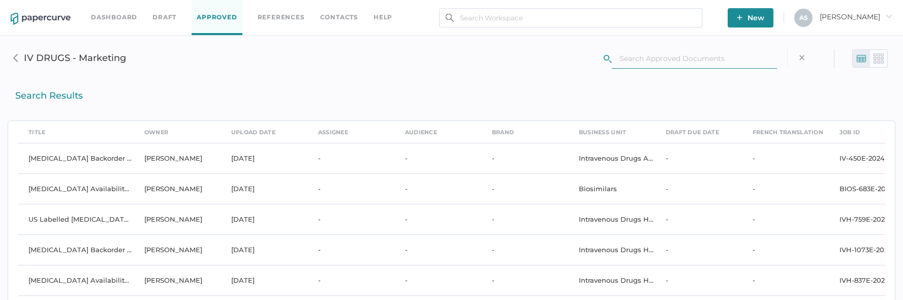
click at [718, 65] on input "text" at bounding box center [694, 58] width 165 height 19
click at [680, 50] on input "text" at bounding box center [694, 58] width 165 height 19
type input "stock"
click at [805, 56] on div "×" at bounding box center [801, 57] width 29 height 17
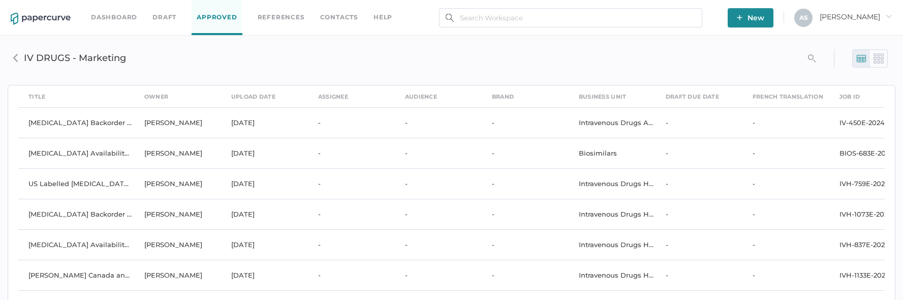
click at [883, 63] on img at bounding box center [879, 58] width 10 height 10
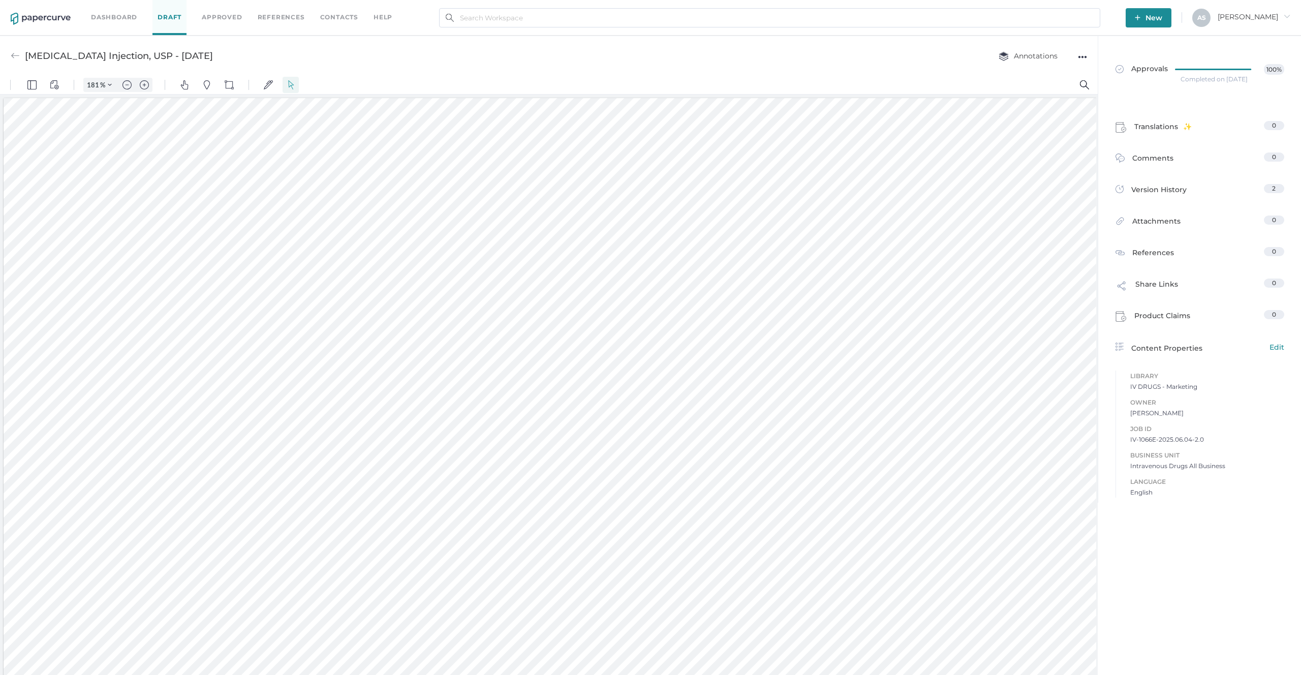
scroll to position [3, 0]
